Goal: Task Accomplishment & Management: Manage account settings

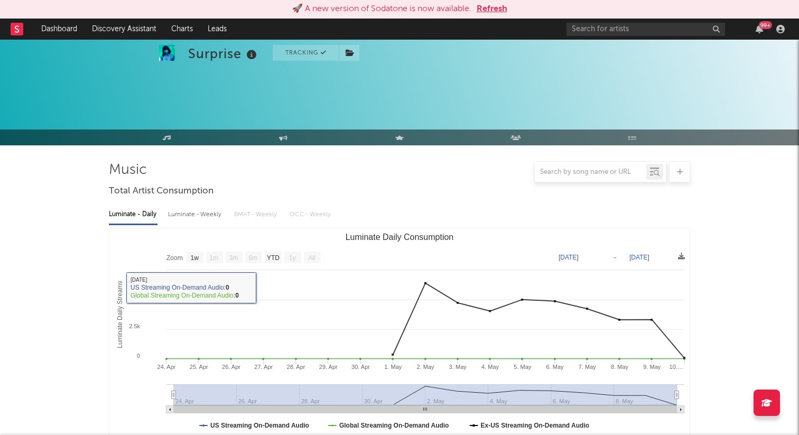
select select "1w"
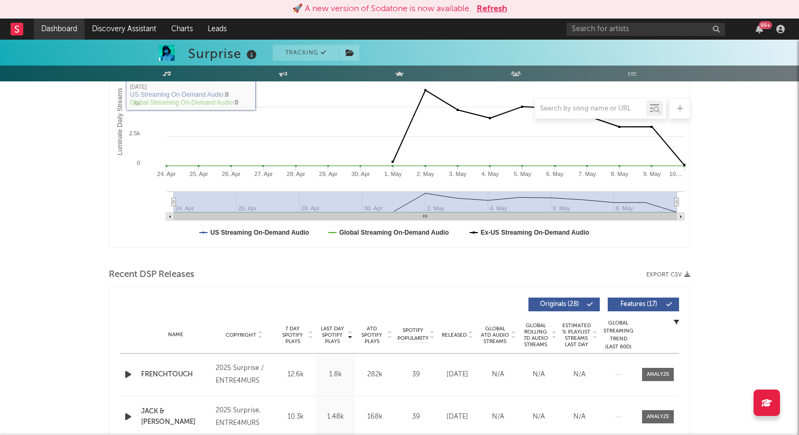
click at [71, 25] on link "Dashboard" at bounding box center [59, 28] width 51 height 21
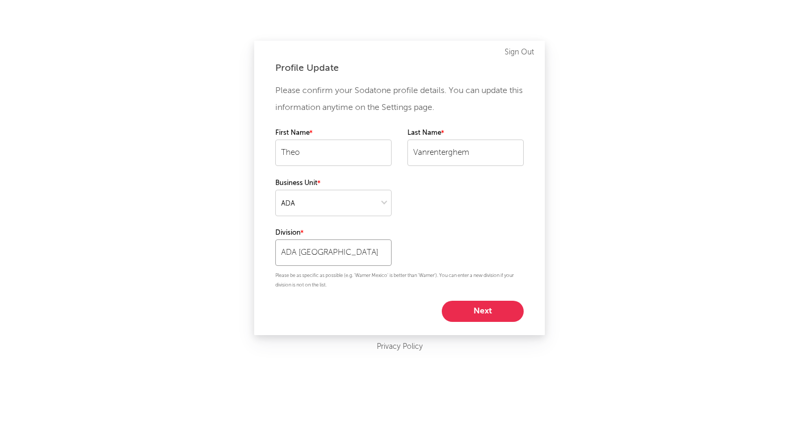
click at [364, 264] on input "ADA [GEOGRAPHIC_DATA]" at bounding box center [333, 252] width 116 height 26
click at [462, 307] on button "Next" at bounding box center [483, 311] width 82 height 21
select select "assistant_coordinator"
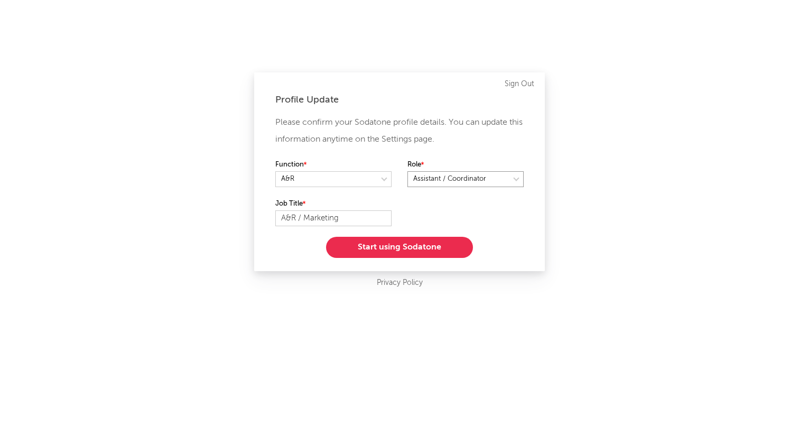
click at [464, 173] on select at bounding box center [466, 179] width 116 height 16
click at [457, 252] on button "Start using Sodatone" at bounding box center [399, 247] width 147 height 21
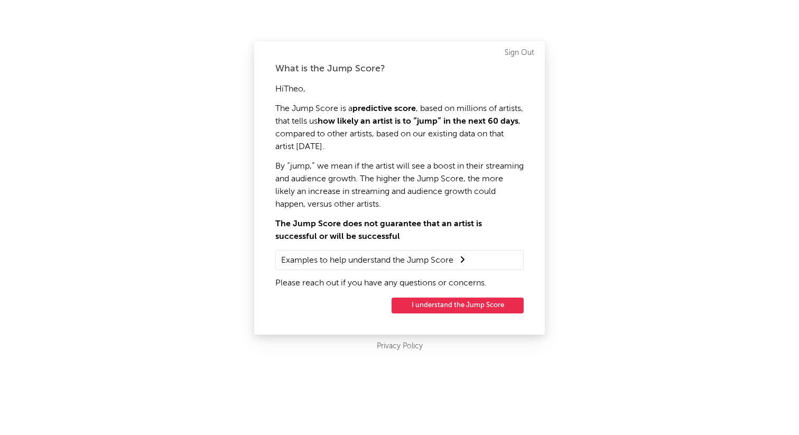
click at [431, 302] on button "I understand the Jump Score" at bounding box center [458, 306] width 132 height 16
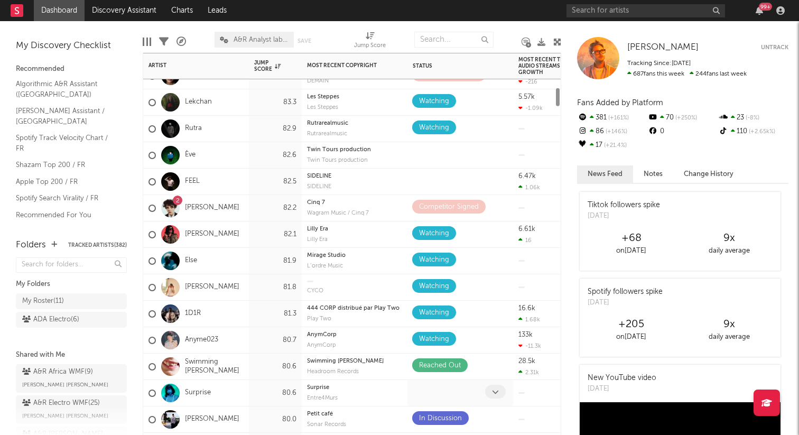
click at [488, 395] on span at bounding box center [495, 392] width 21 height 14
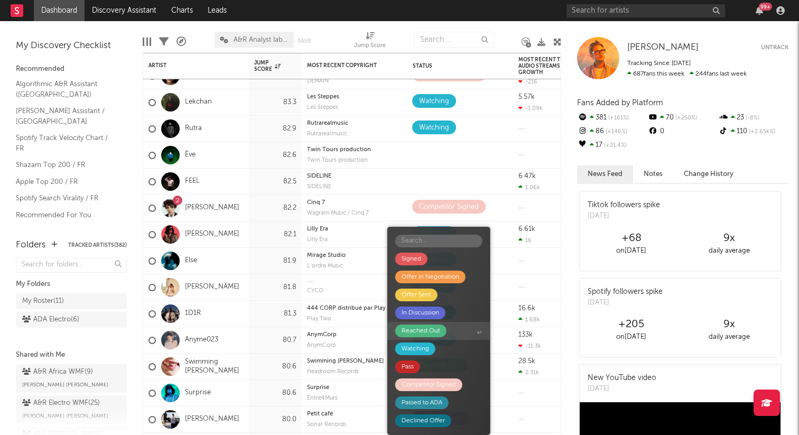
click at [466, 336] on span "Reached Out" at bounding box center [438, 331] width 103 height 18
